Goal: Find specific page/section: Find specific page/section

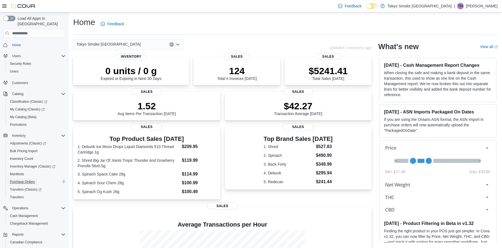
click at [29, 180] on span "Purchase Orders" at bounding box center [22, 182] width 25 height 4
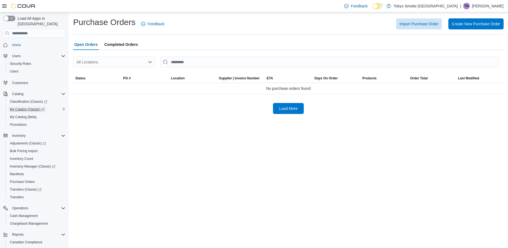
click at [32, 107] on span "My Catalog (Classic)" at bounding box center [27, 109] width 35 height 4
